Goal: Task Accomplishment & Management: Manage account settings

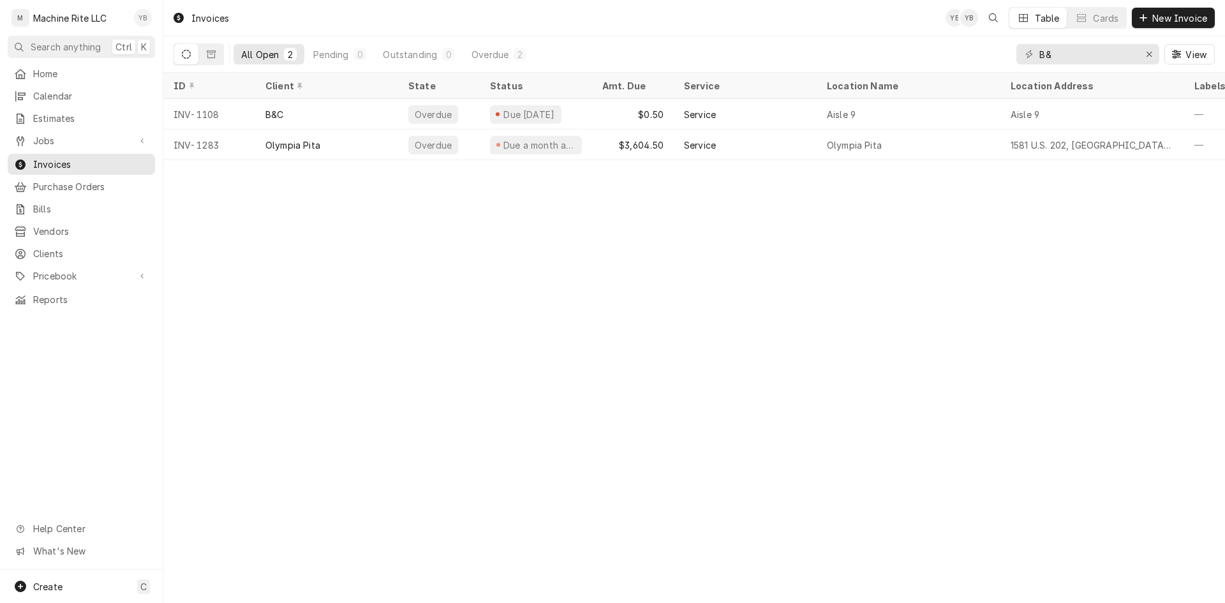
click at [137, 22] on div "Yumy Breuer's Avatar" at bounding box center [143, 18] width 18 height 18
click at [179, 163] on div "Log Out" at bounding box center [204, 169] width 96 height 13
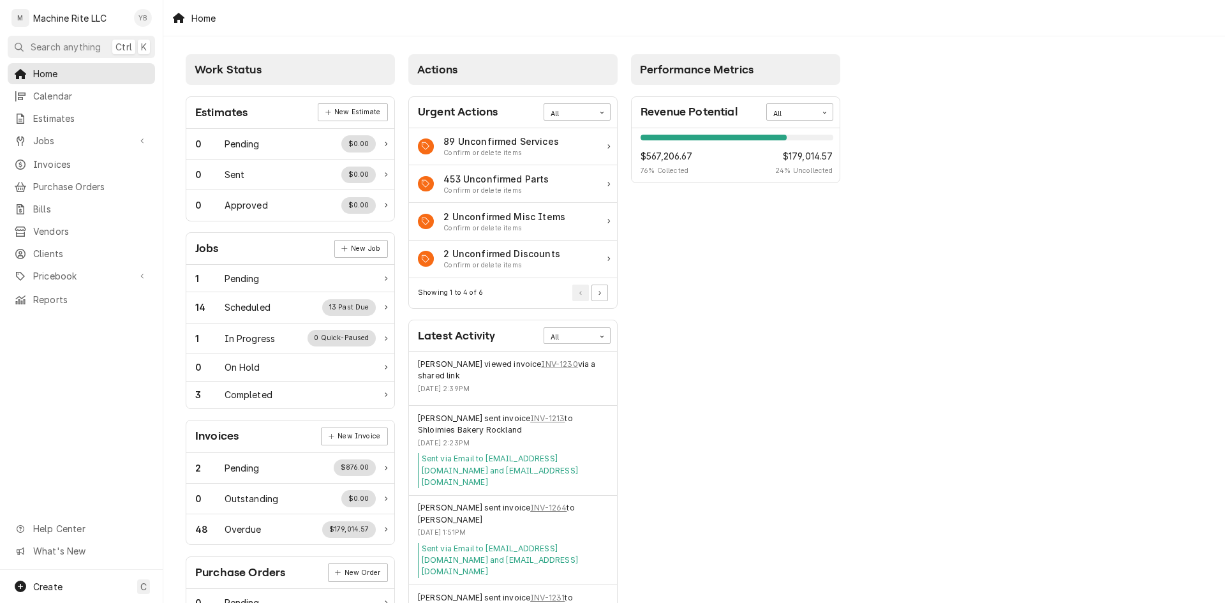
click at [145, 20] on div "Yumy Breuer's Avatar" at bounding box center [143, 18] width 18 height 18
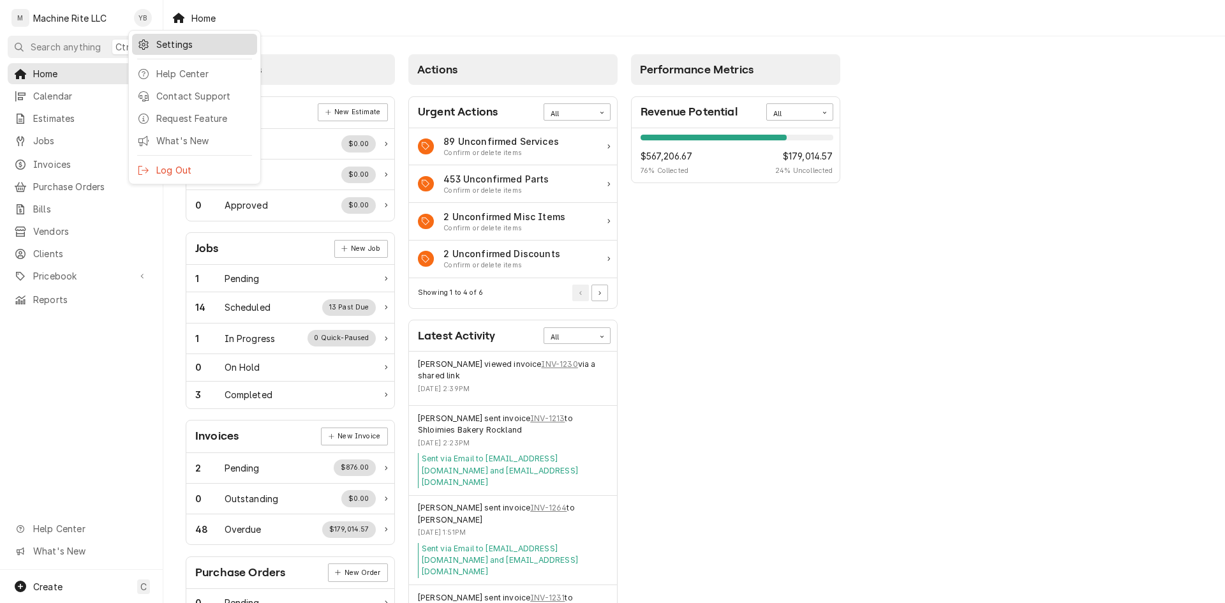
click at [166, 43] on div "Settings" at bounding box center [204, 44] width 96 height 13
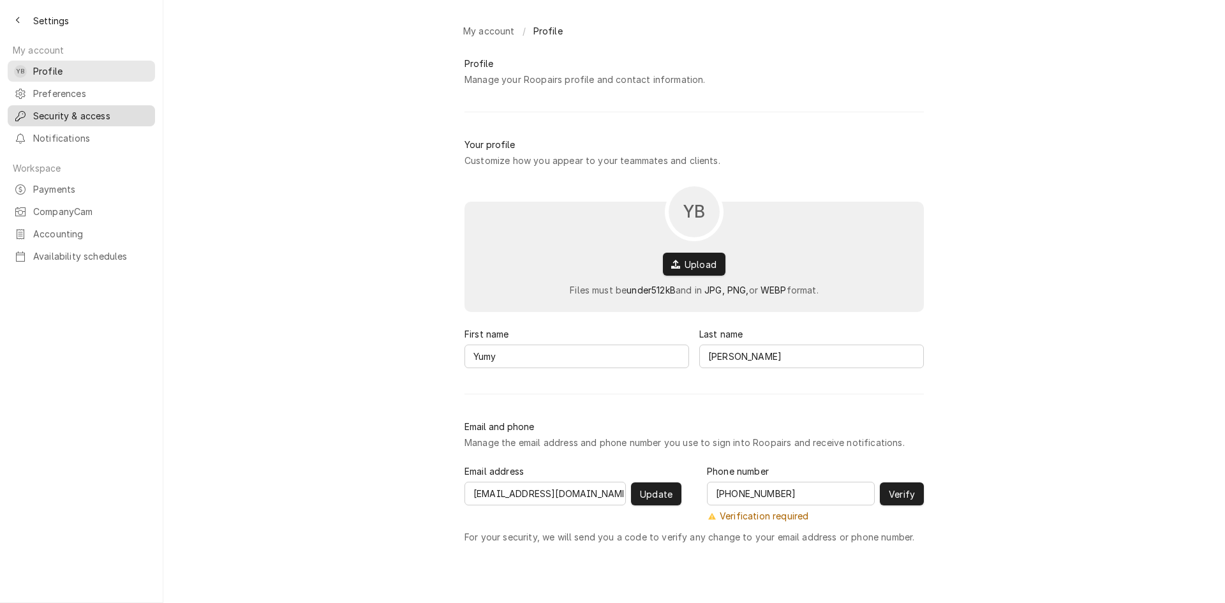
click at [71, 109] on span "Security & access" at bounding box center [91, 115] width 116 height 13
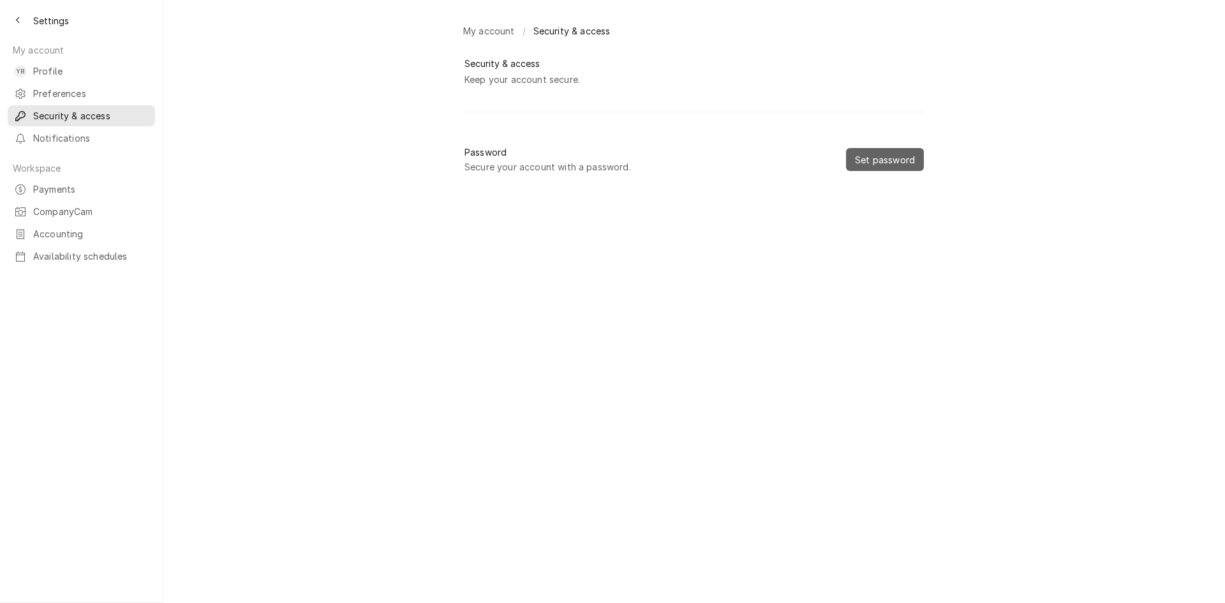
click at [853, 167] on span "Set password" at bounding box center [885, 159] width 65 height 13
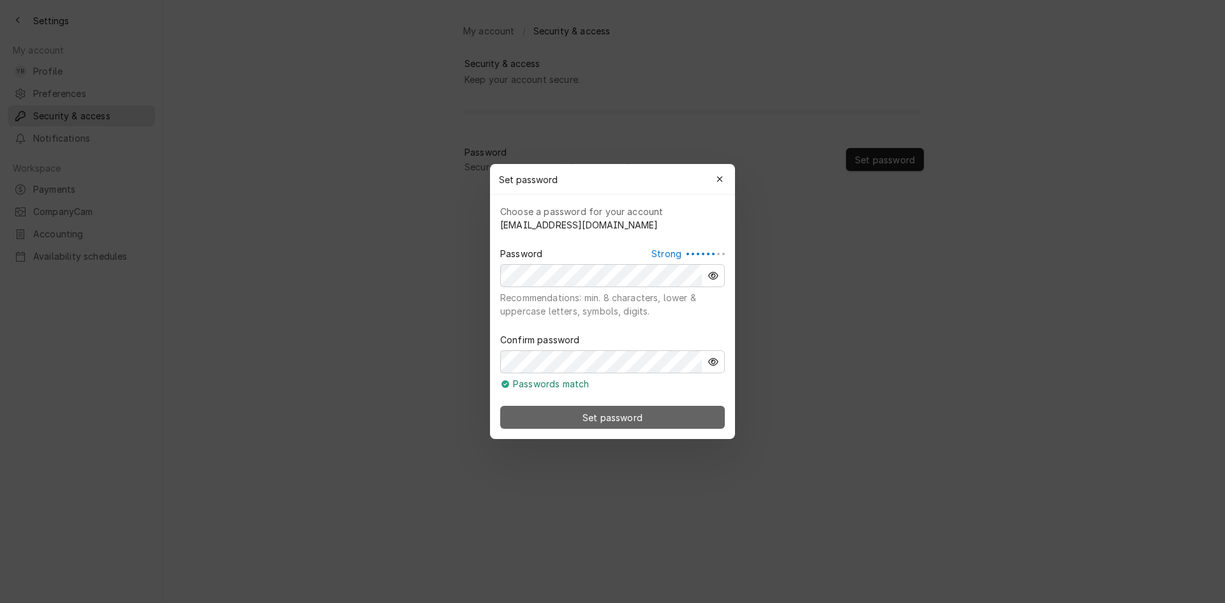
click at [549, 407] on button "Set password" at bounding box center [612, 417] width 225 height 23
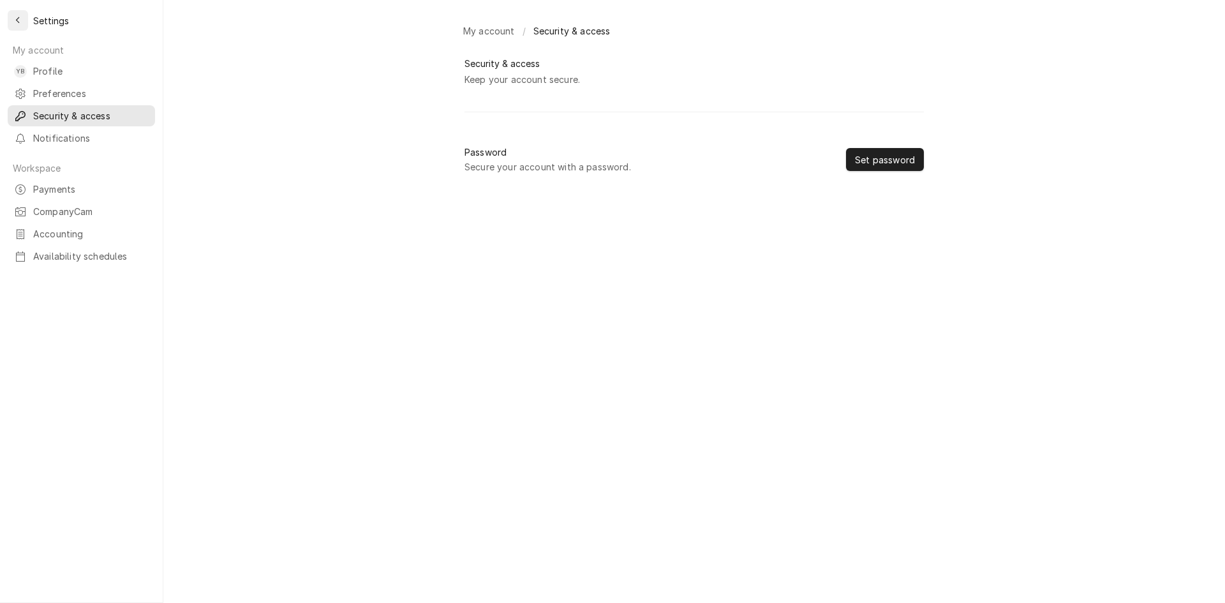
click at [21, 20] on div "Back to previous page" at bounding box center [17, 20] width 13 height 13
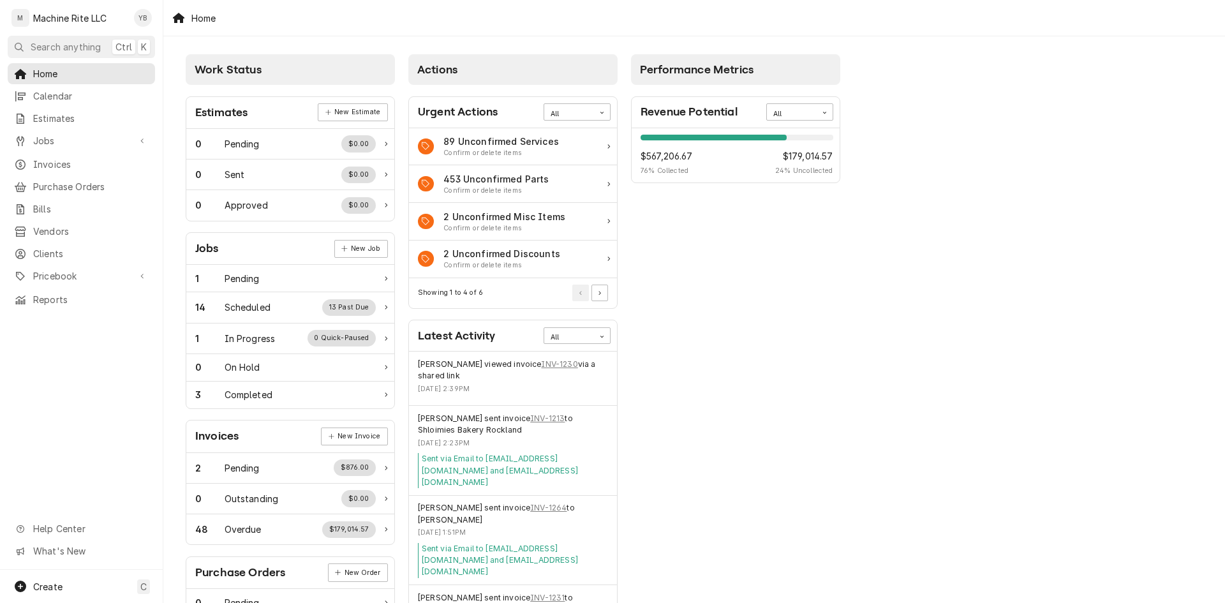
click at [83, 20] on div "Machine Rite LLC" at bounding box center [70, 17] width 74 height 13
click at [56, 160] on span "Invoices" at bounding box center [91, 164] width 116 height 13
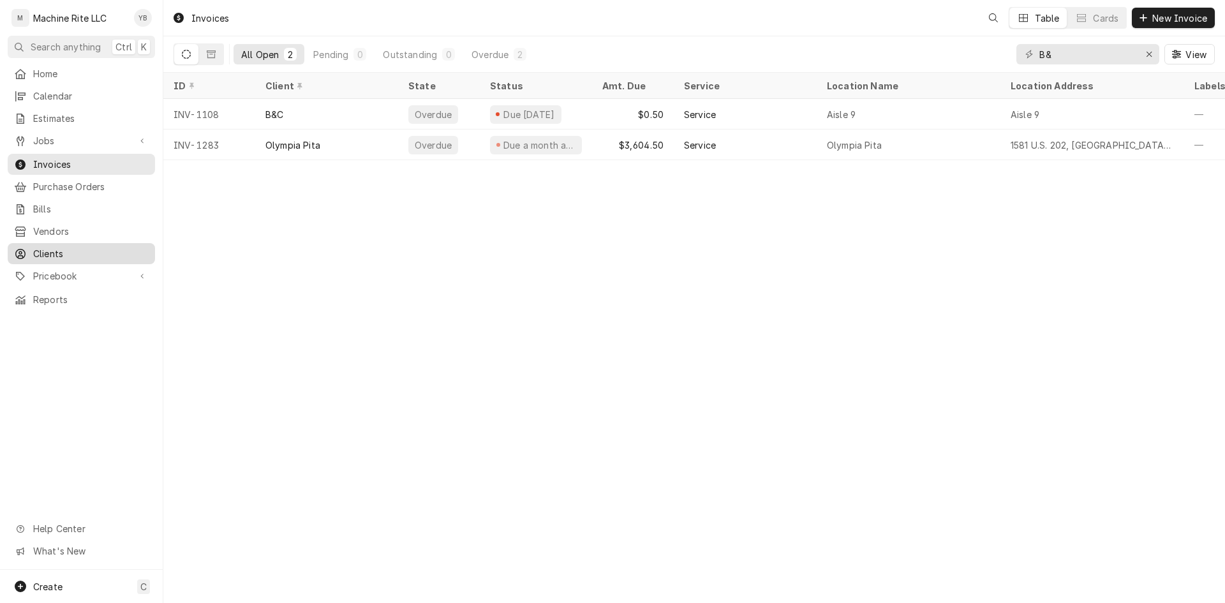
click at [52, 253] on div "Clients" at bounding box center [81, 254] width 142 height 16
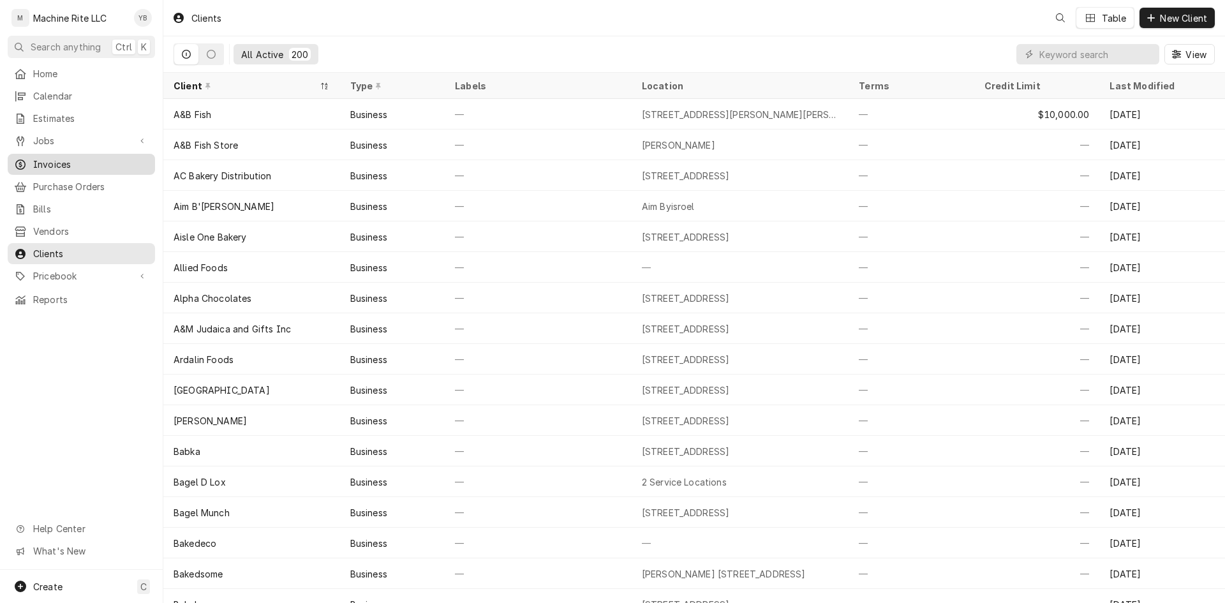
click at [48, 159] on span "Invoices" at bounding box center [91, 164] width 116 height 13
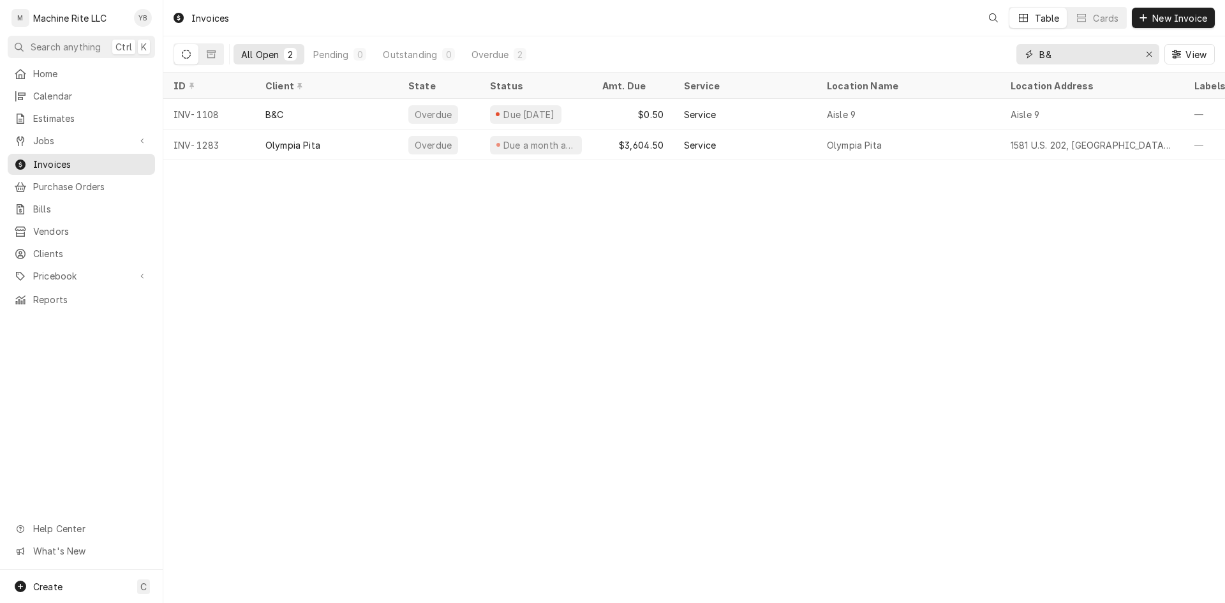
drag, startPoint x: 1067, startPoint y: 56, endPoint x: 1008, endPoint y: 53, distance: 58.8
click at [1008, 53] on div "All Open 2 Pending 0 Outstanding 0 Overdue 2 B& View" at bounding box center [695, 54] width 1042 height 36
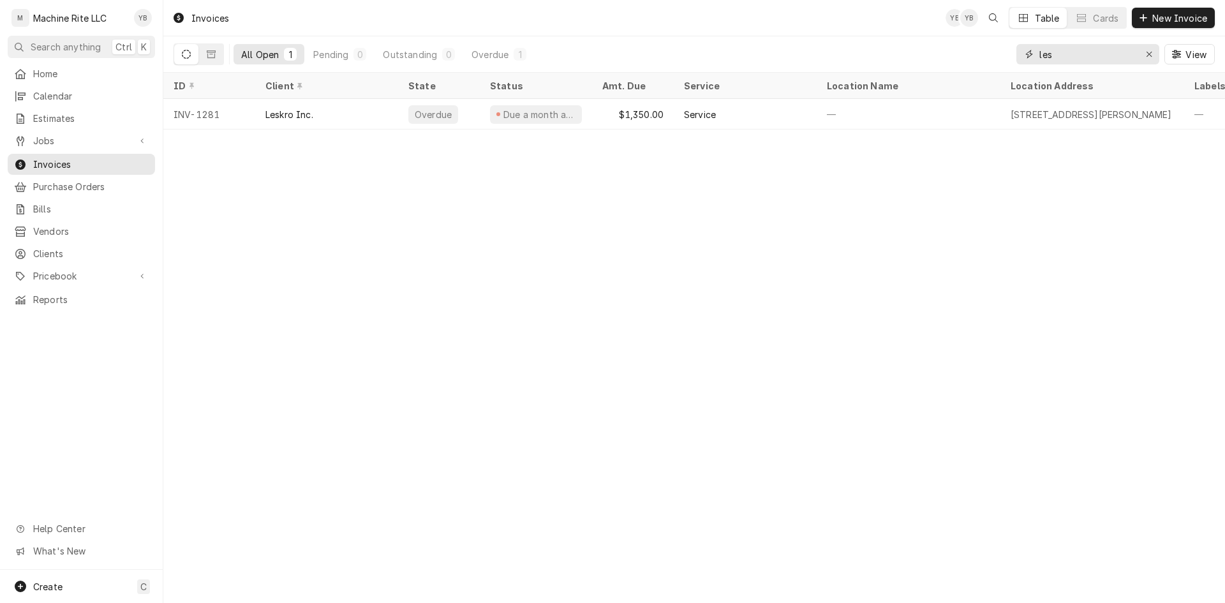
type input "les"
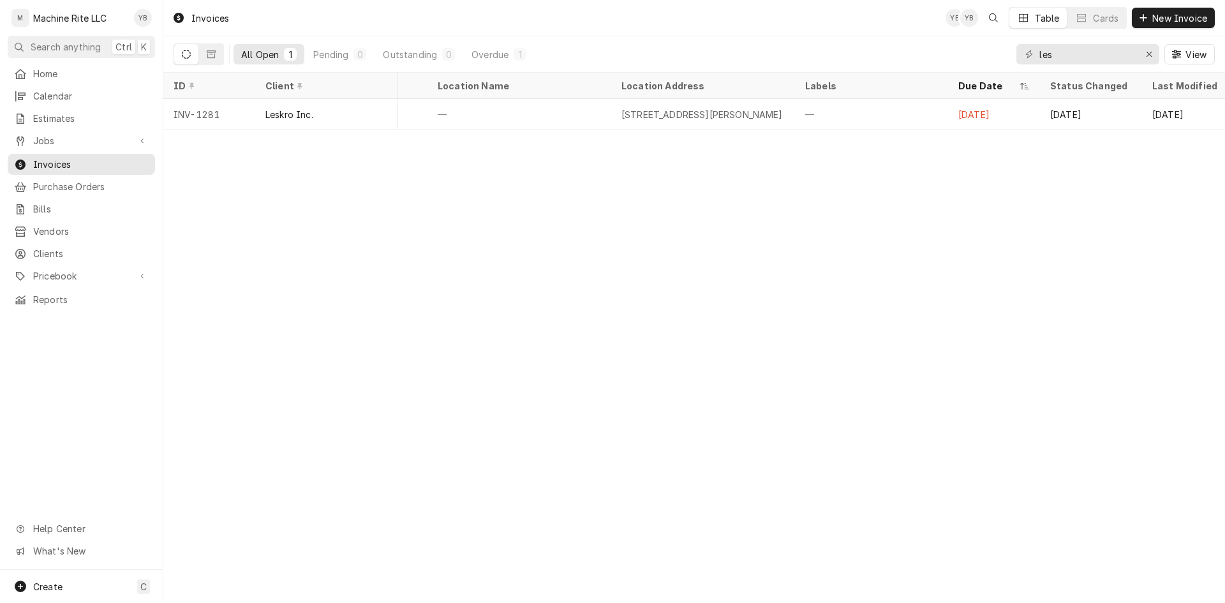
scroll to position [0, 392]
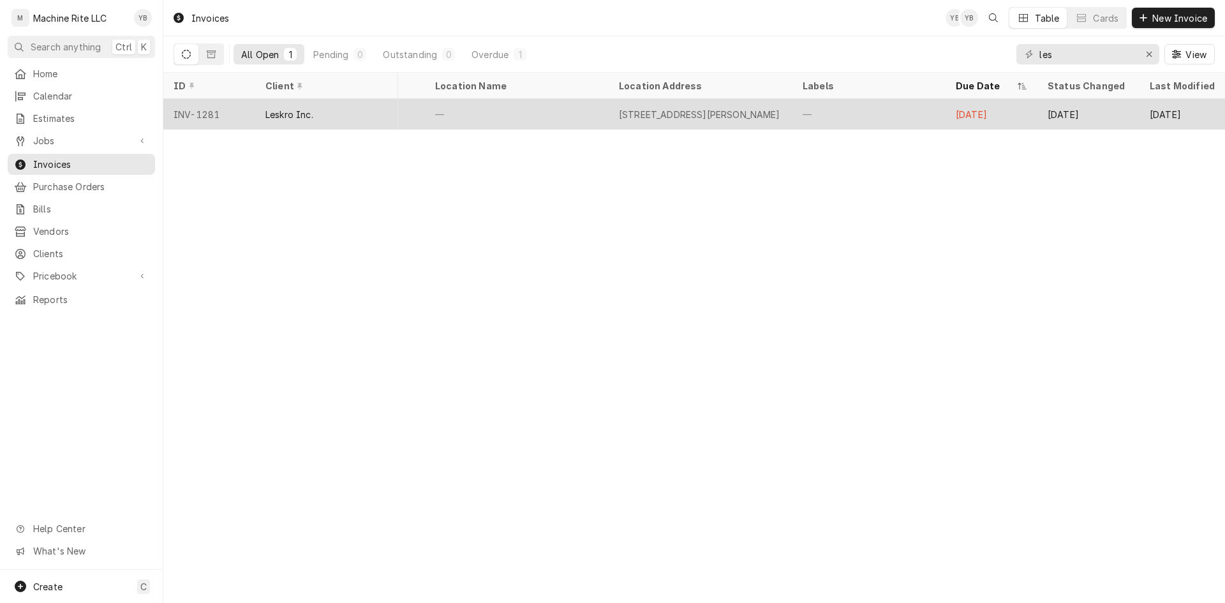
click at [725, 108] on div "93 Harrison St, Paterson, NJ 07501" at bounding box center [699, 114] width 161 height 13
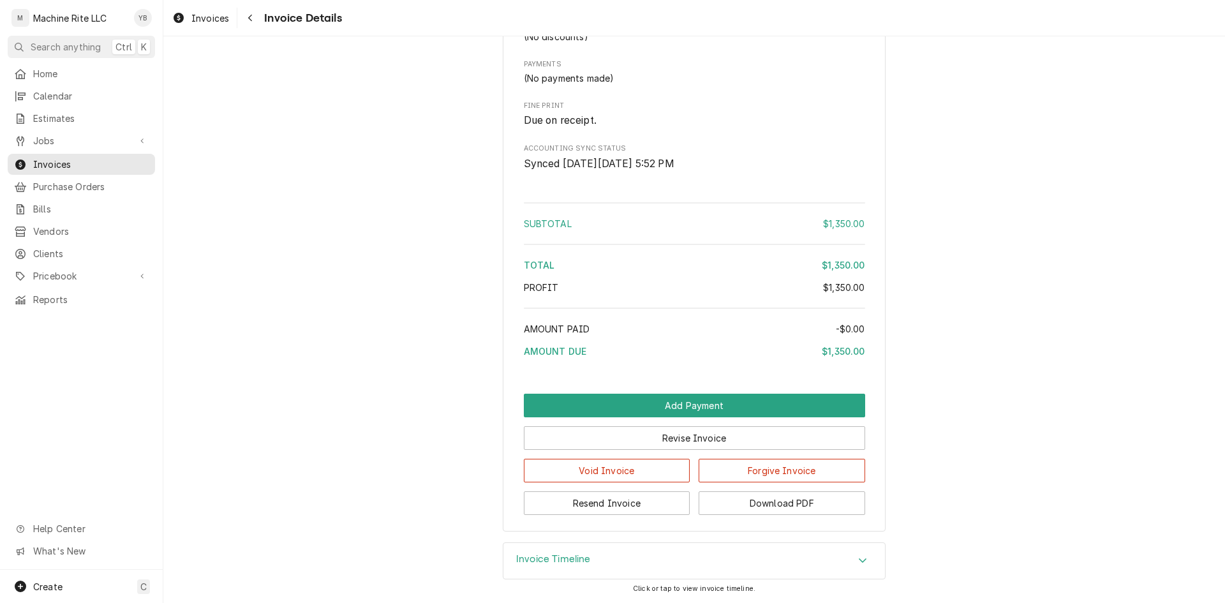
scroll to position [947, 0]
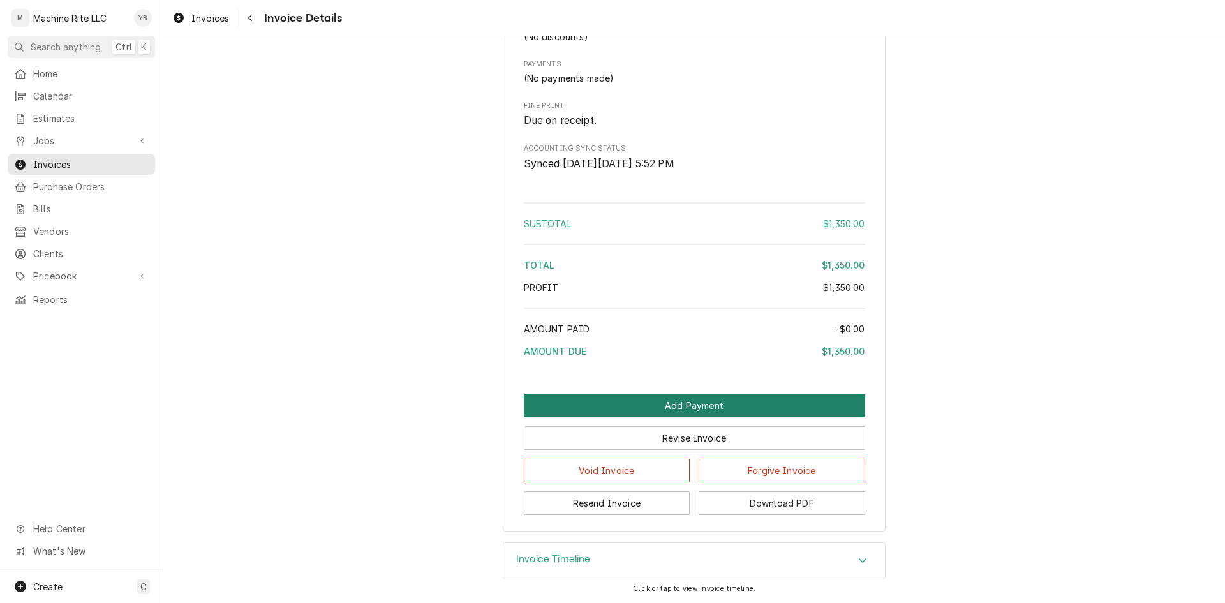
click at [618, 406] on button "Add Payment" at bounding box center [694, 406] width 341 height 24
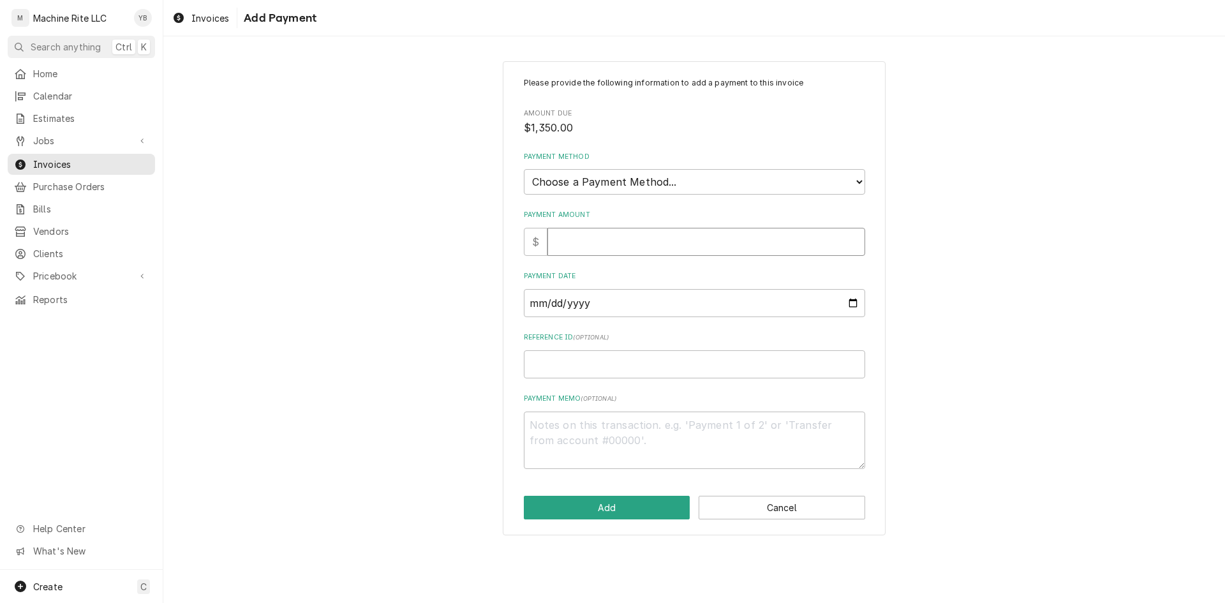
click at [580, 238] on input "Payment Amount" at bounding box center [707, 242] width 318 height 28
click at [618, 171] on select "Choose a Payment Method... Cash Check Credit/Debit Card ACH/eCheck Other" at bounding box center [694, 182] width 341 height 26
select select "2"
click at [524, 169] on select "Choose a Payment Method... Cash Check Credit/Debit Card ACH/eCheck Other" at bounding box center [694, 182] width 341 height 26
type textarea "x"
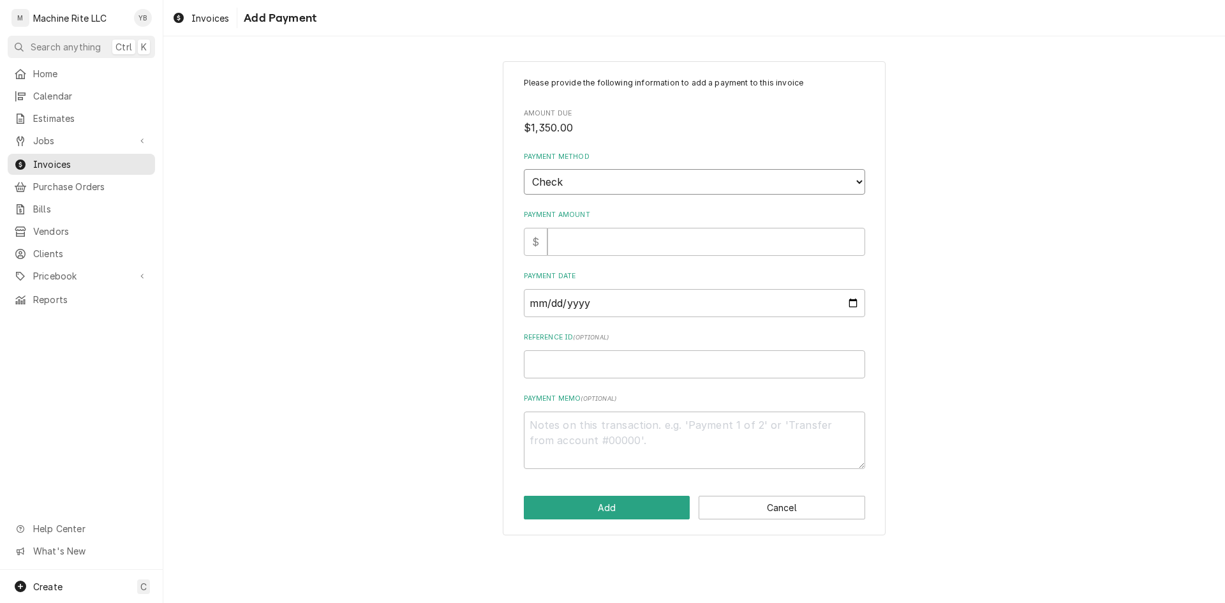
click at [564, 190] on select "Choose a Payment Method... Cash Check Credit/Debit Card ACH/eCheck Other" at bounding box center [694, 182] width 341 height 26
select select "4"
click at [524, 169] on select "Choose a Payment Method... Cash Check Credit/Debit Card ACH/eCheck Other" at bounding box center [694, 182] width 341 height 26
click at [560, 244] on input "Payment Amount" at bounding box center [707, 242] width 318 height 28
type textarea "x"
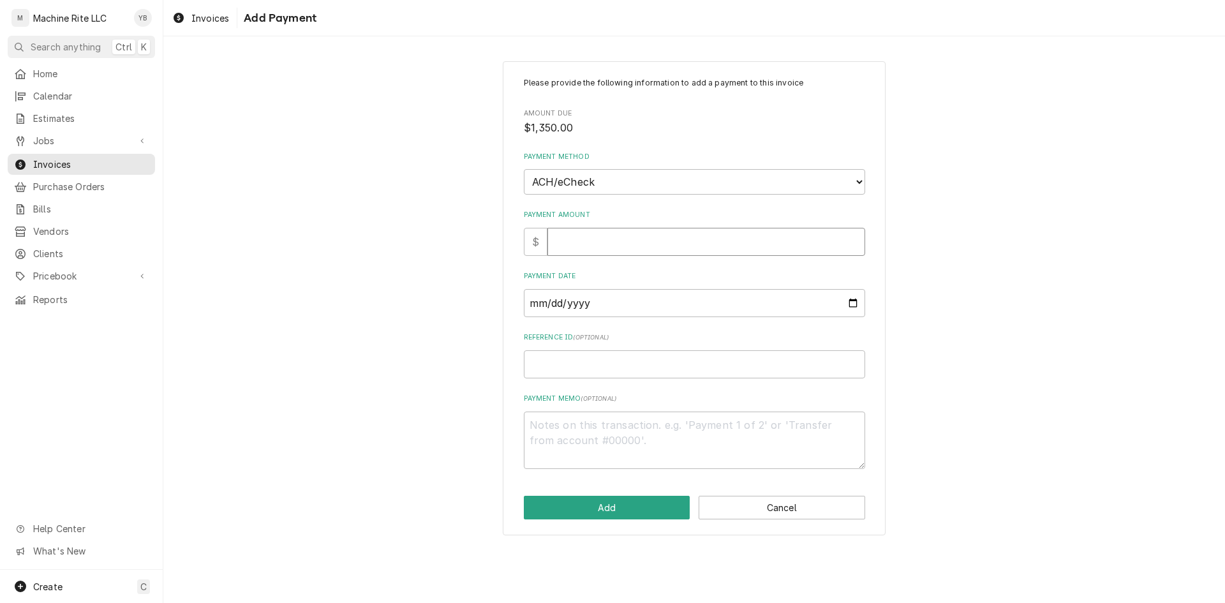
type input "1"
type textarea "x"
type input "13"
type textarea "x"
type input "135"
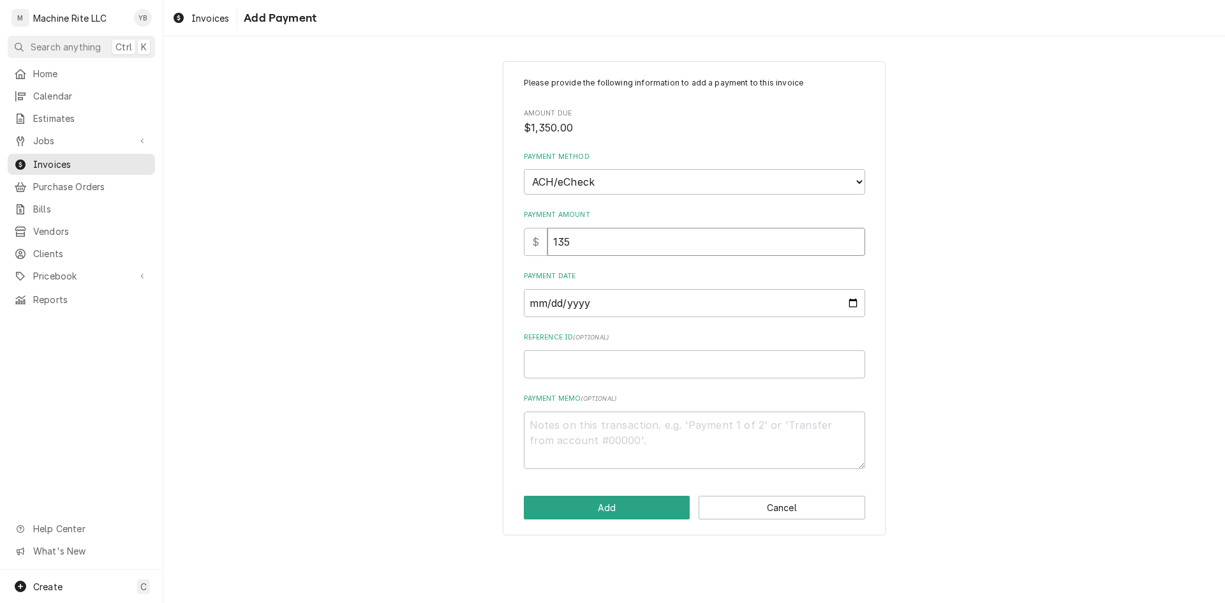
type textarea "x"
type input "1350"
click at [534, 302] on input "Payment Date" at bounding box center [694, 303] width 341 height 28
click at [851, 301] on input "Payment Date" at bounding box center [694, 303] width 341 height 28
type input "2025-08-18"
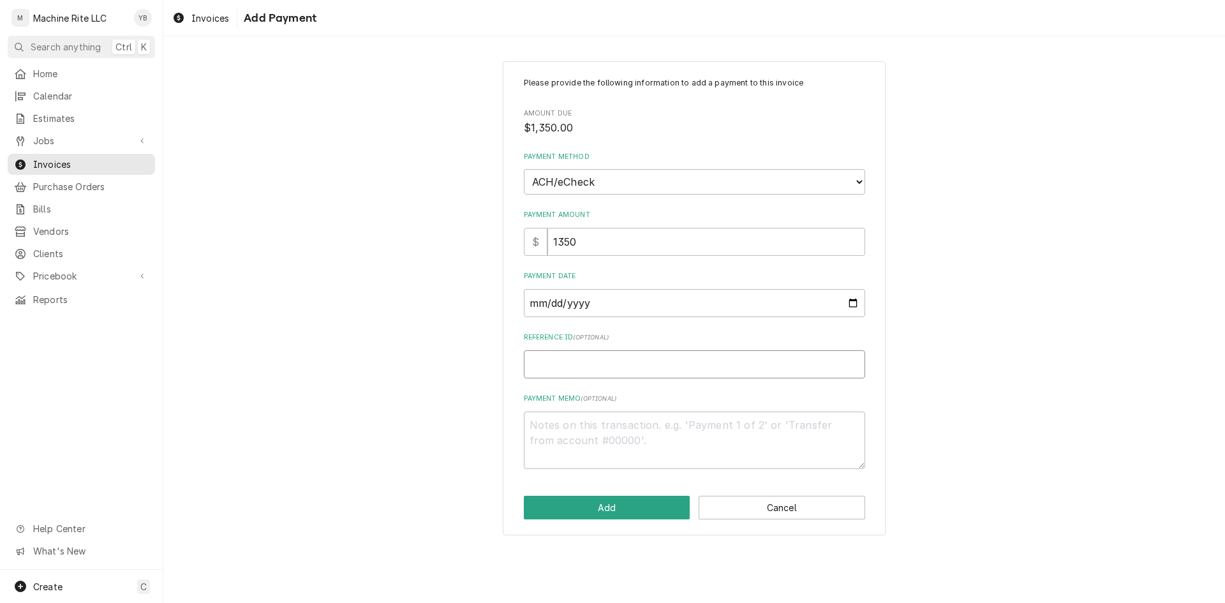
click at [566, 368] on input "Reference ID ( optional )" at bounding box center [694, 364] width 341 height 28
type textarea "x"
type input "Q"
type textarea "x"
type input "QP"
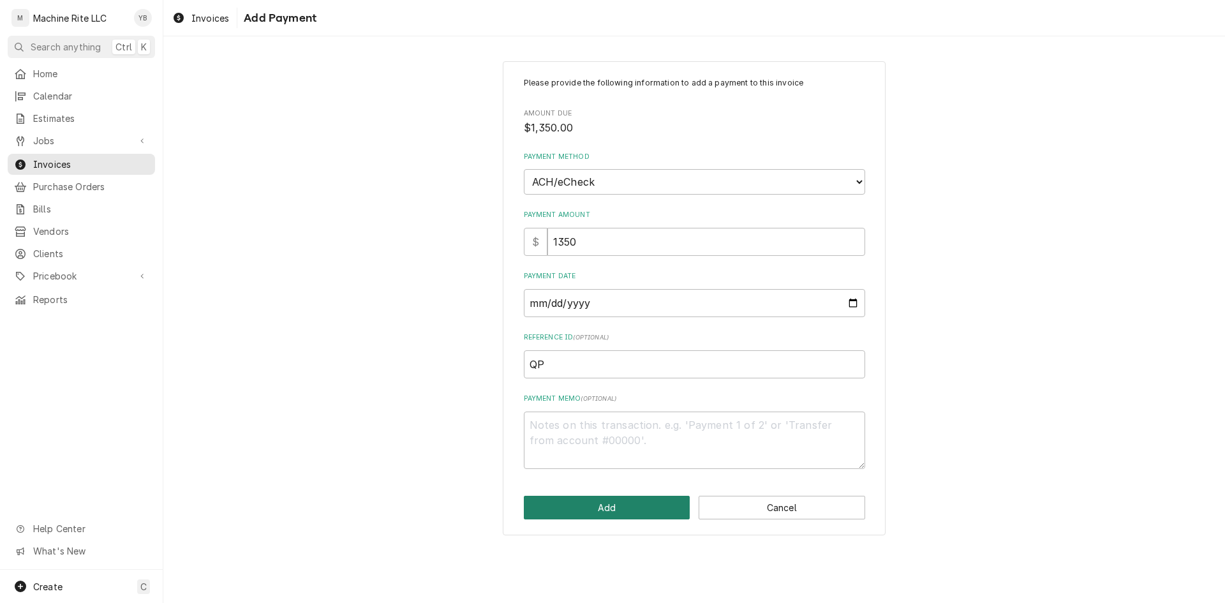
click at [544, 509] on button "Add" at bounding box center [607, 508] width 167 height 24
type textarea "x"
